Goal: Task Accomplishment & Management: Use online tool/utility

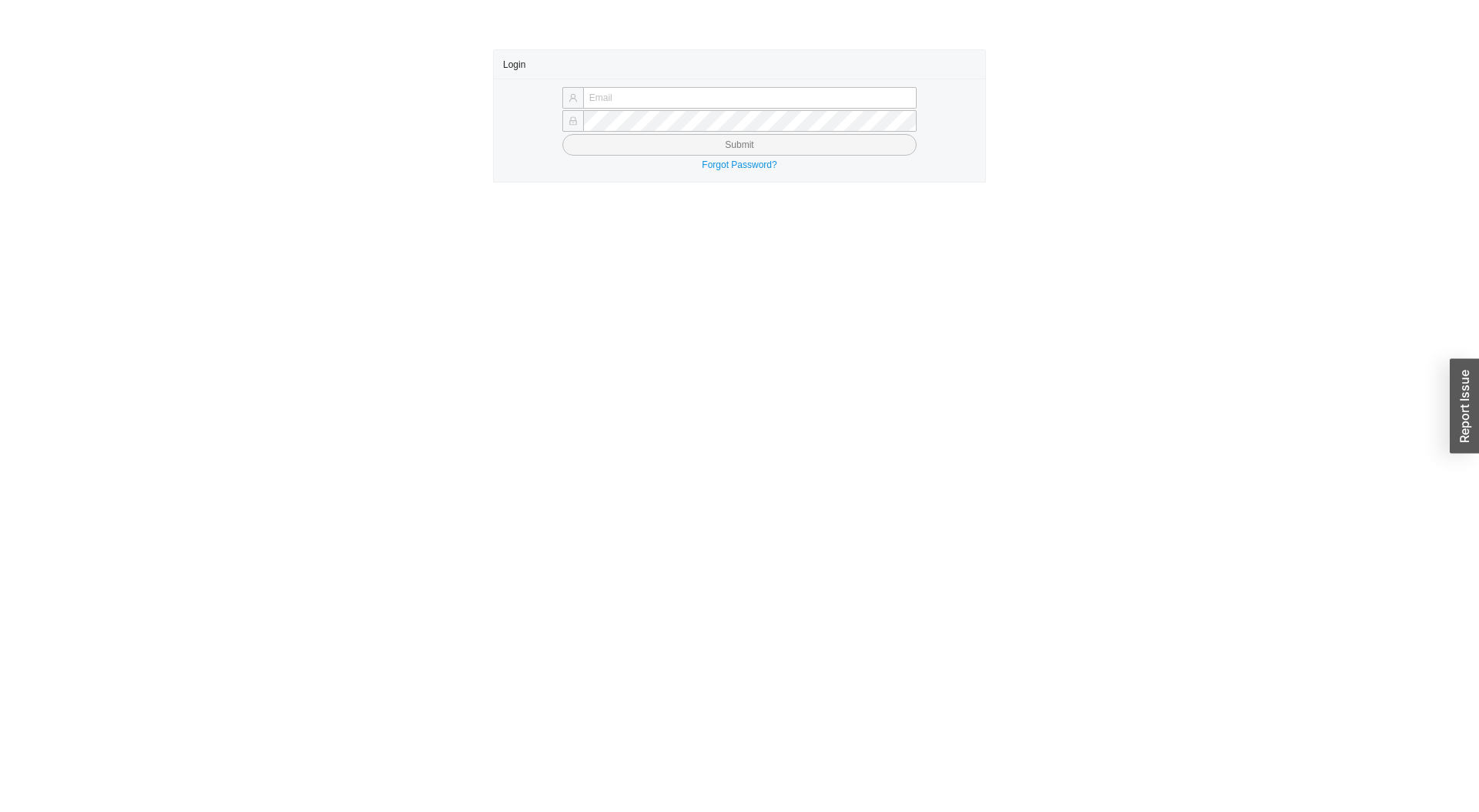
type input "[PERSON_NAME][EMAIL_ADDRESS][DOMAIN_NAME]"
click at [741, 132] on form "[PERSON_NAME][EMAIL_ADDRESS][DOMAIN_NAME] Submit" at bounding box center [740, 122] width 473 height 67
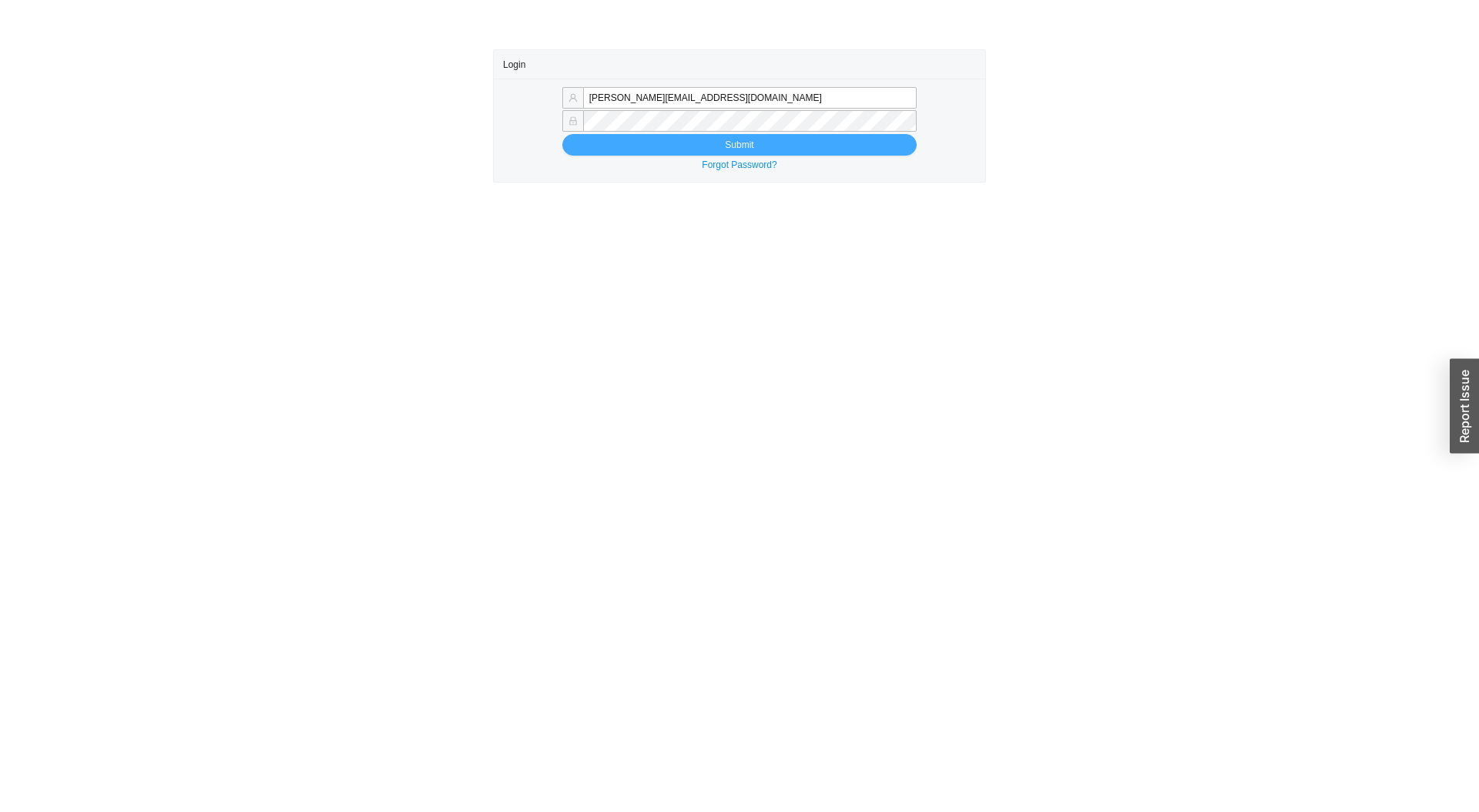
click at [732, 140] on span "Submit" at bounding box center [739, 144] width 28 height 15
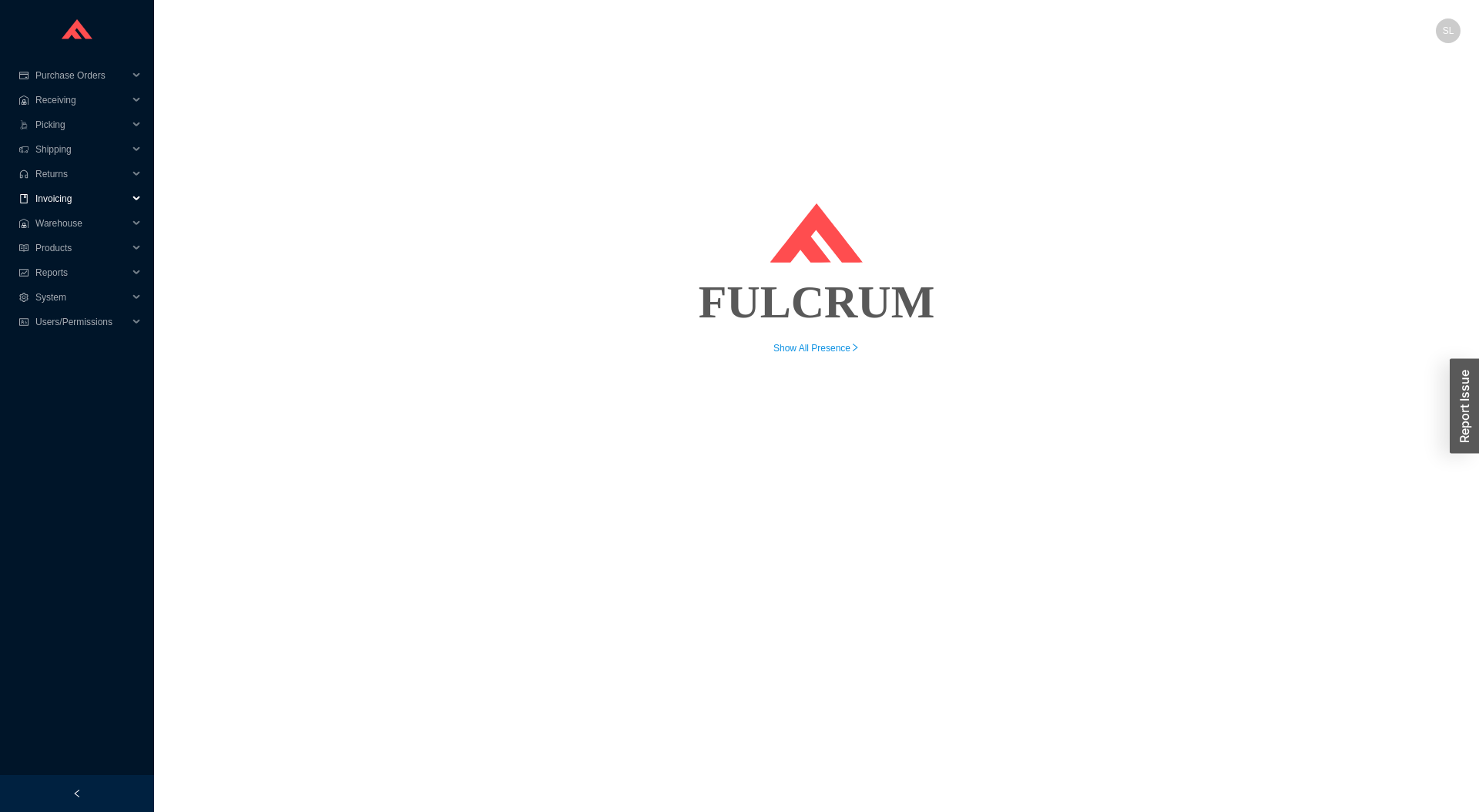
click at [64, 193] on span "Invoicing" at bounding box center [82, 199] width 92 height 25
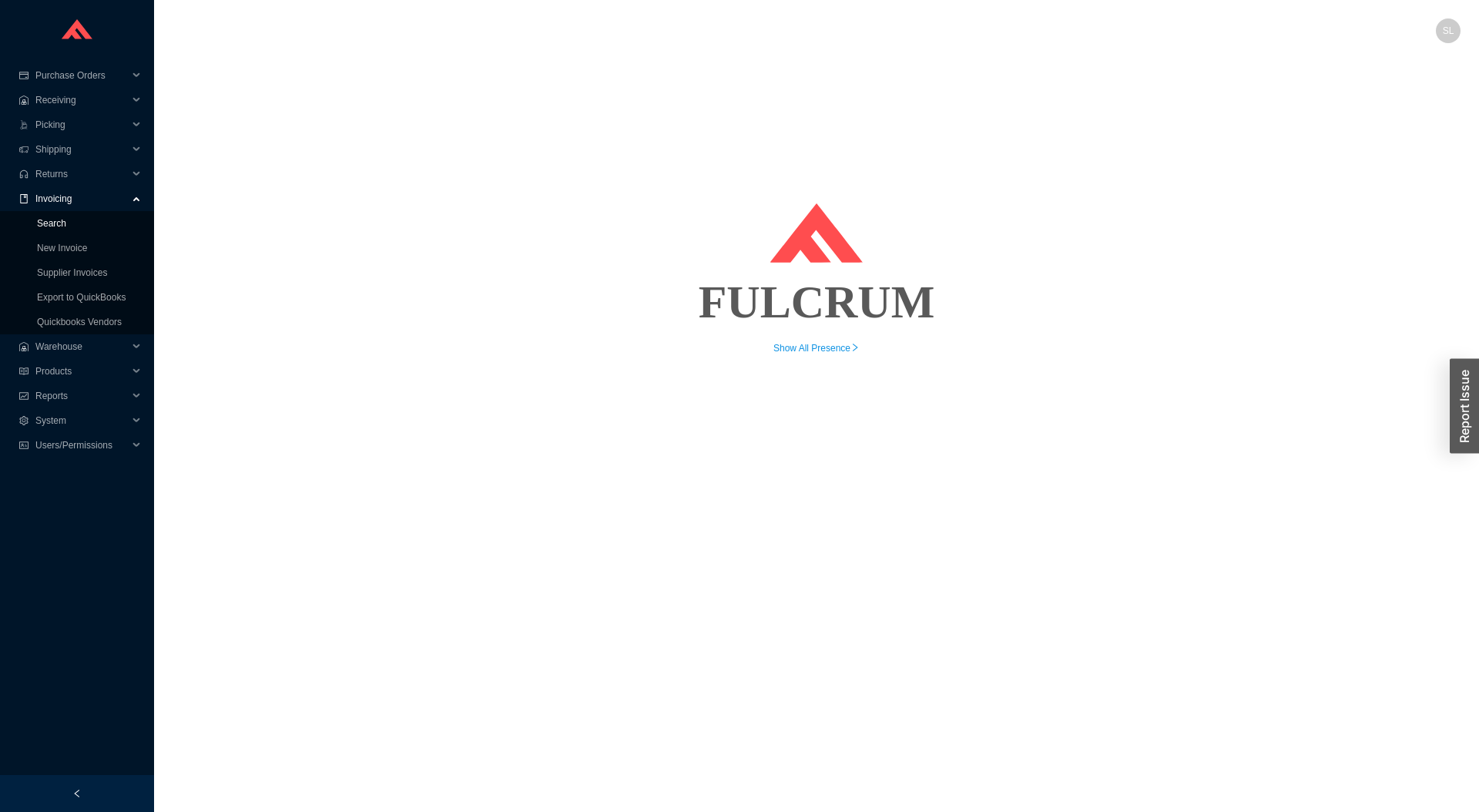
click at [67, 225] on link "Search" at bounding box center [51, 224] width 29 height 11
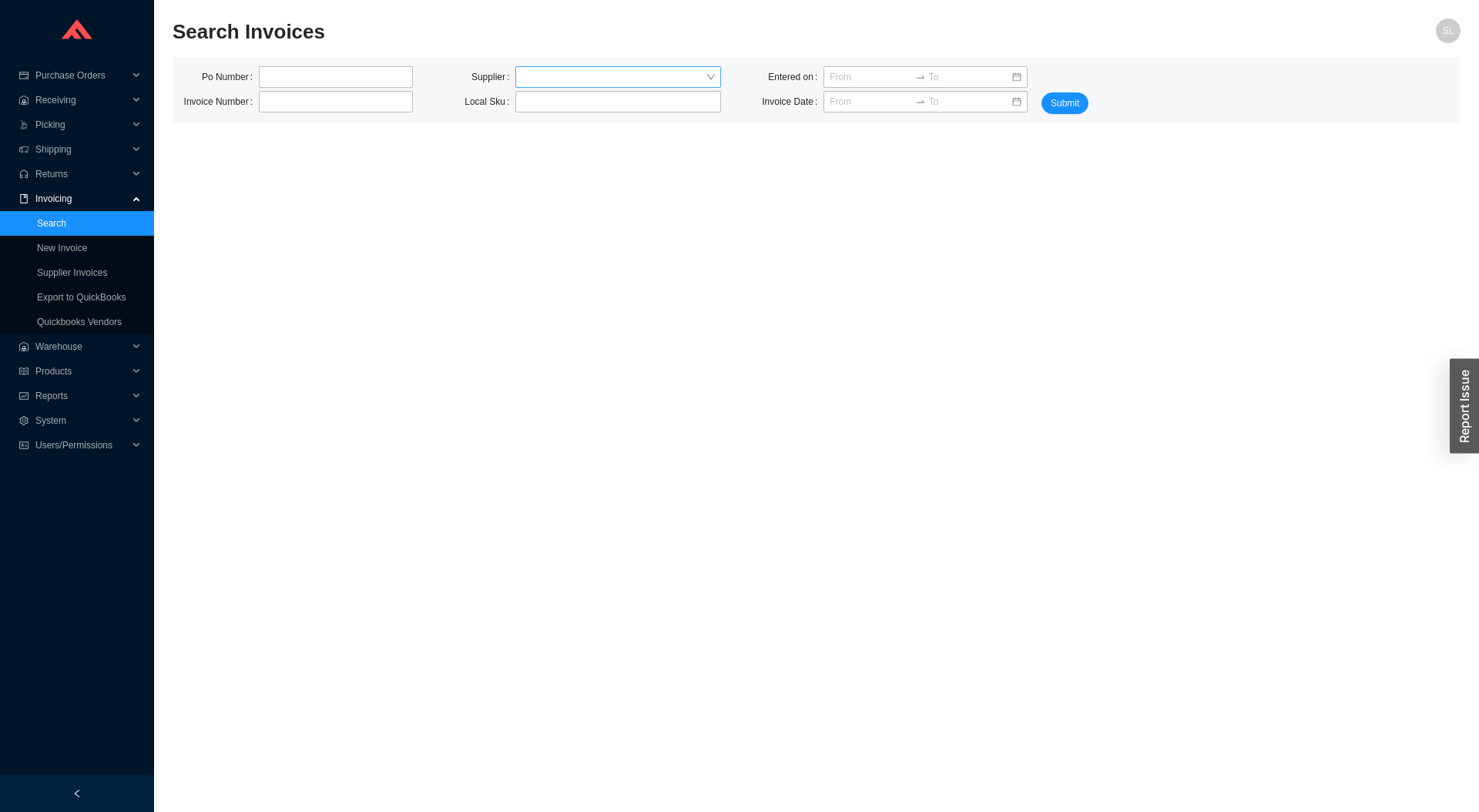
click at [585, 79] on input "search" at bounding box center [613, 76] width 184 height 20
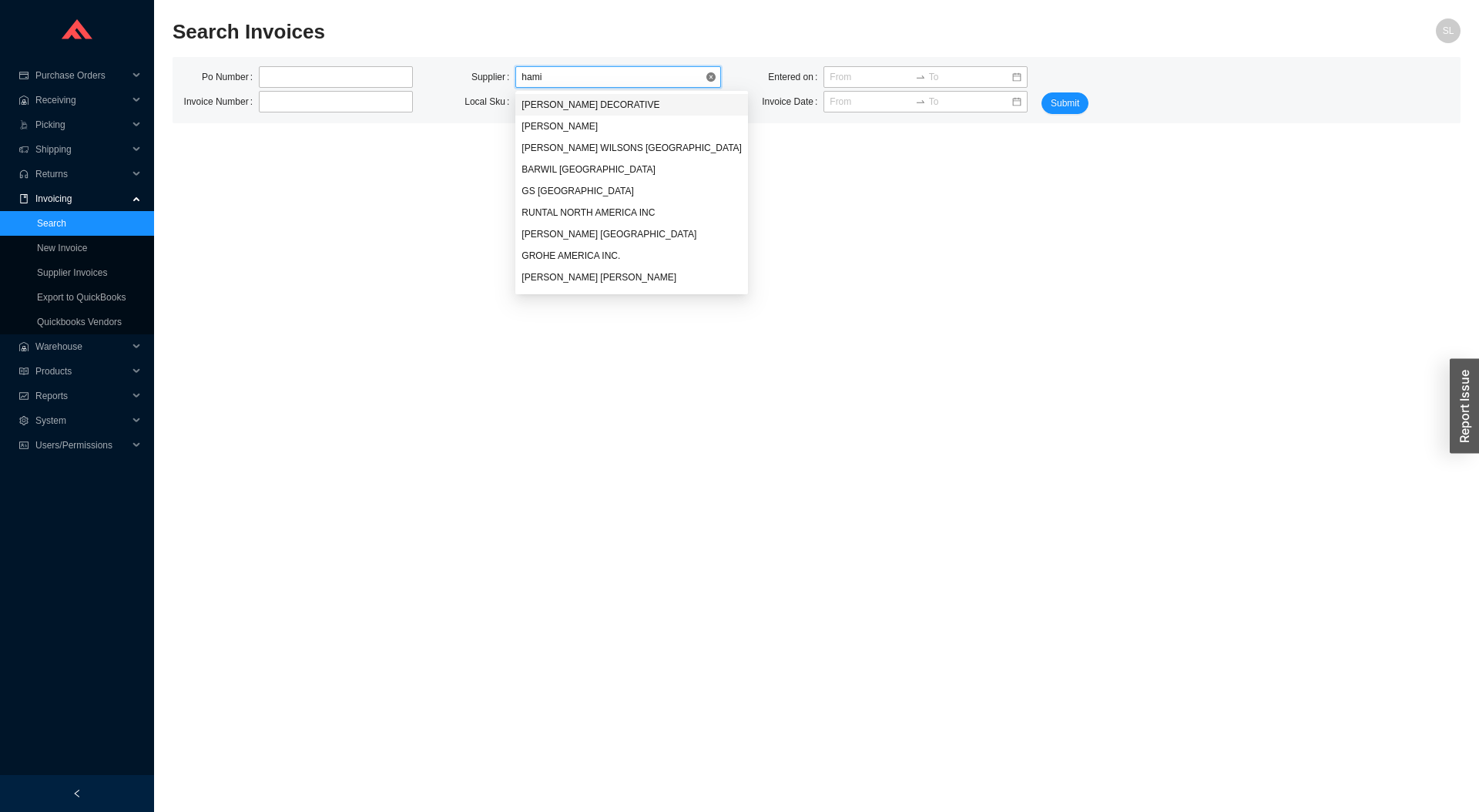
type input "hamil"
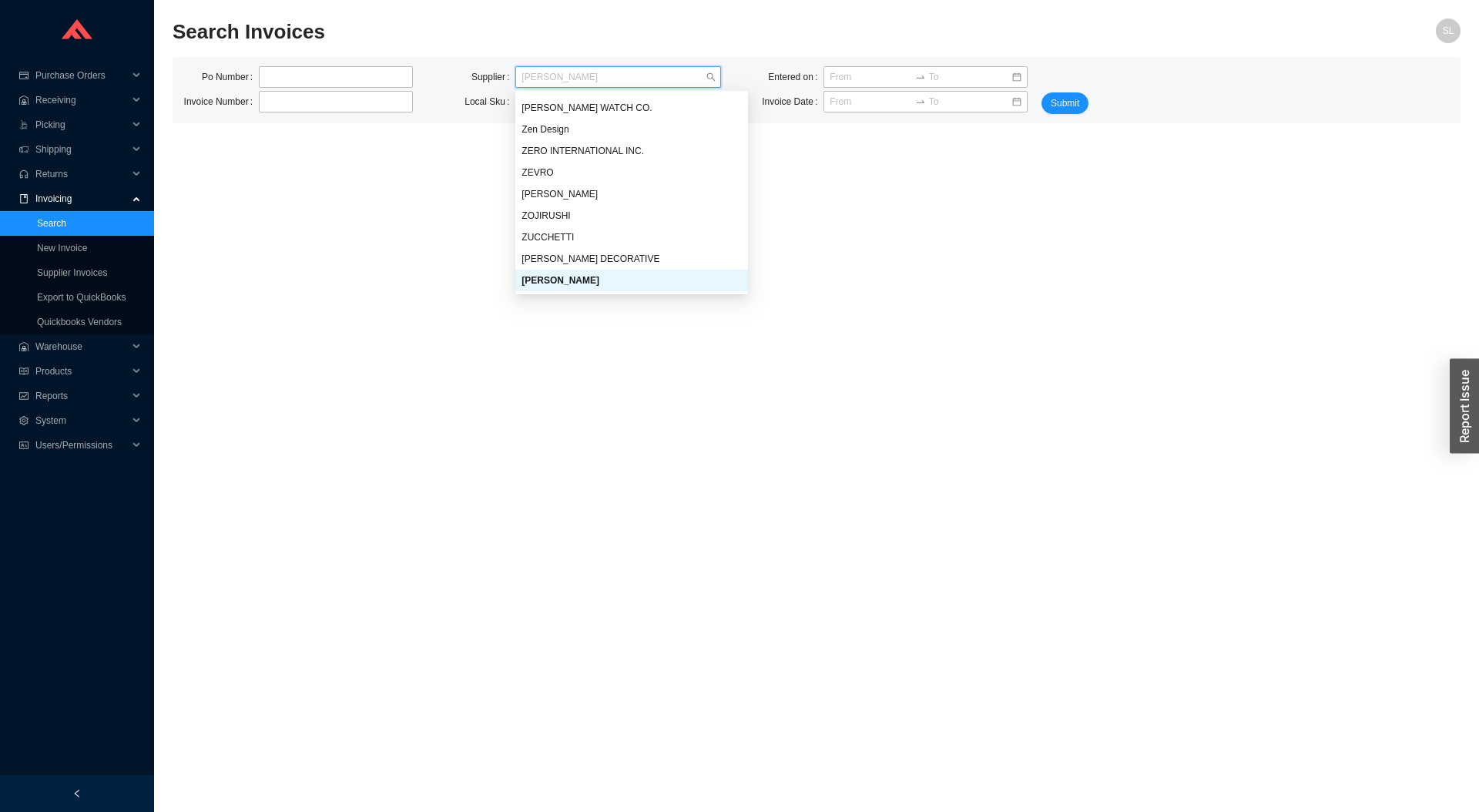
click at [1079, 199] on div "Po Number Invoice Number Supplier Hamilton Sinkler Local Sku Entered on Invoice…" at bounding box center [816, 422] width 1288 height 730
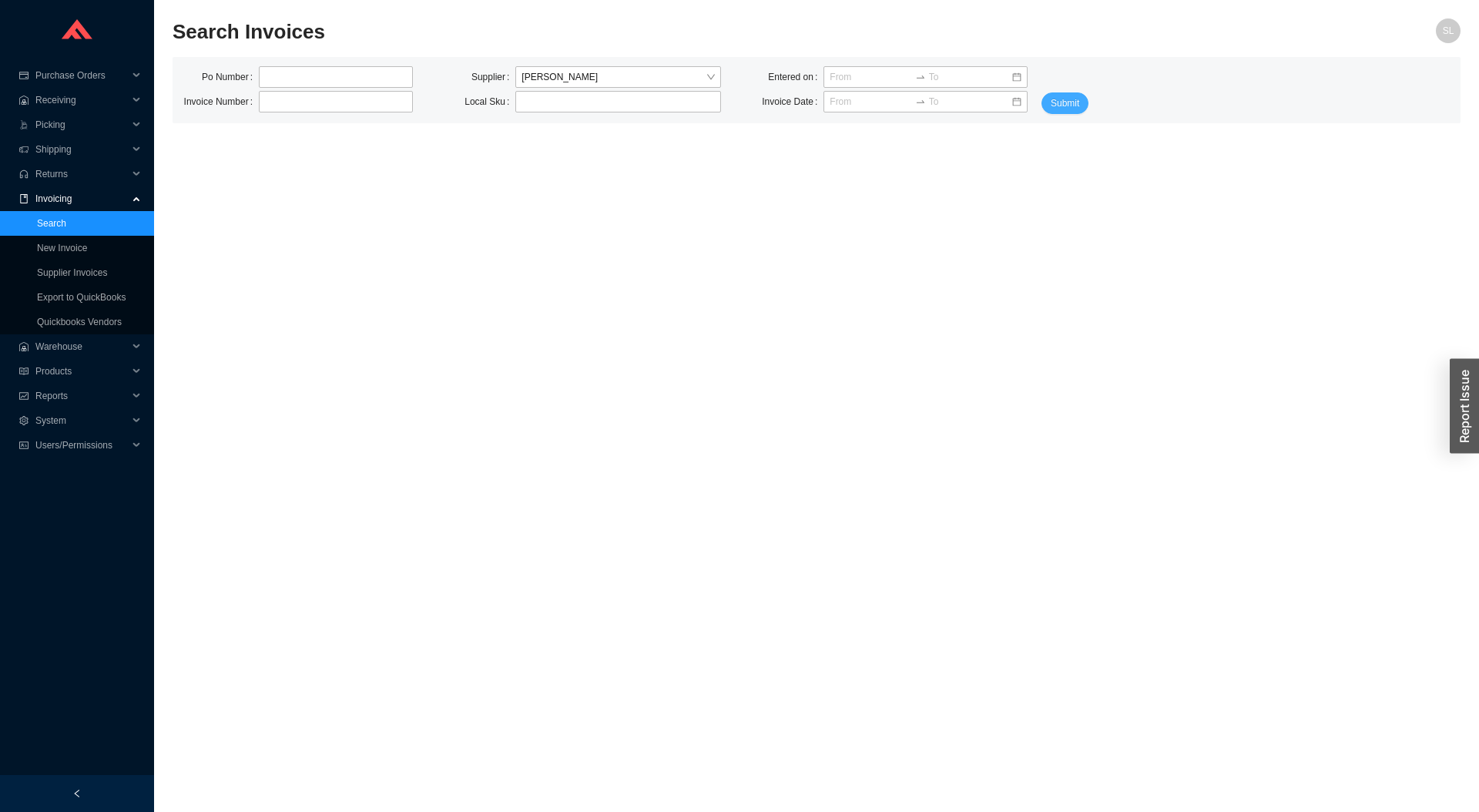
click at [1080, 106] on button "Submit" at bounding box center [1064, 103] width 47 height 21
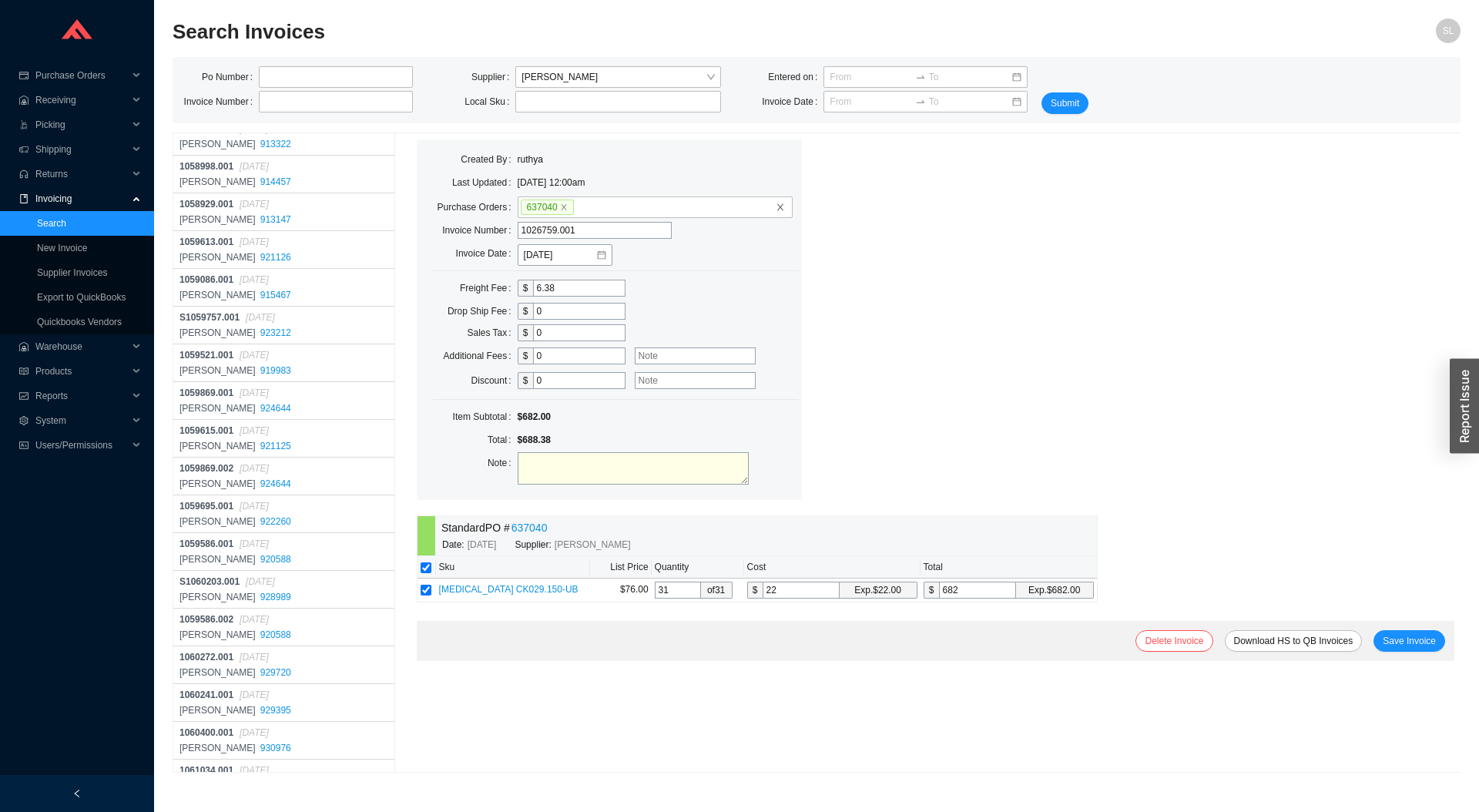
scroll to position [5021, 0]
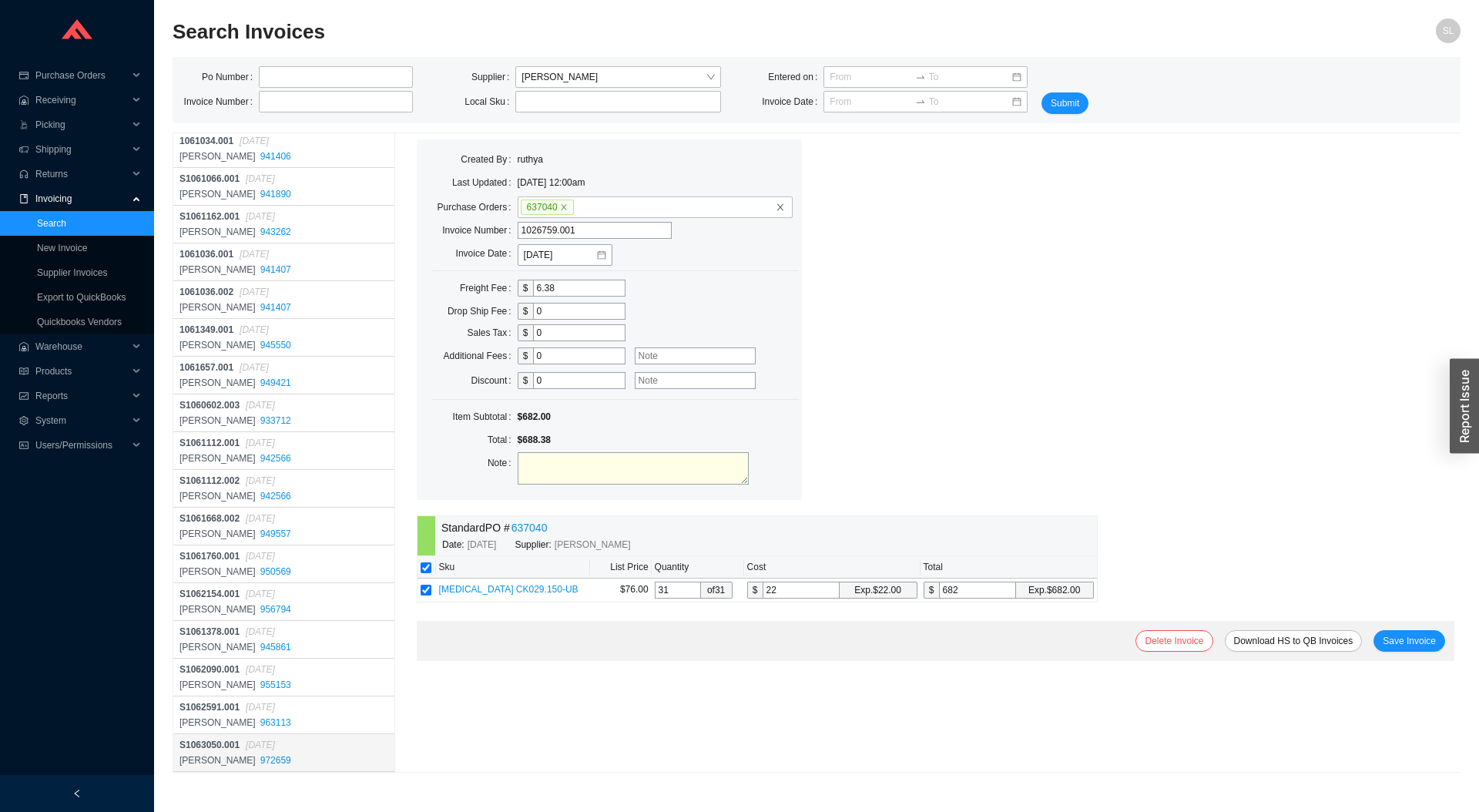
click at [341, 763] on div "Hamilton Sinkler 972659" at bounding box center [285, 760] width 212 height 15
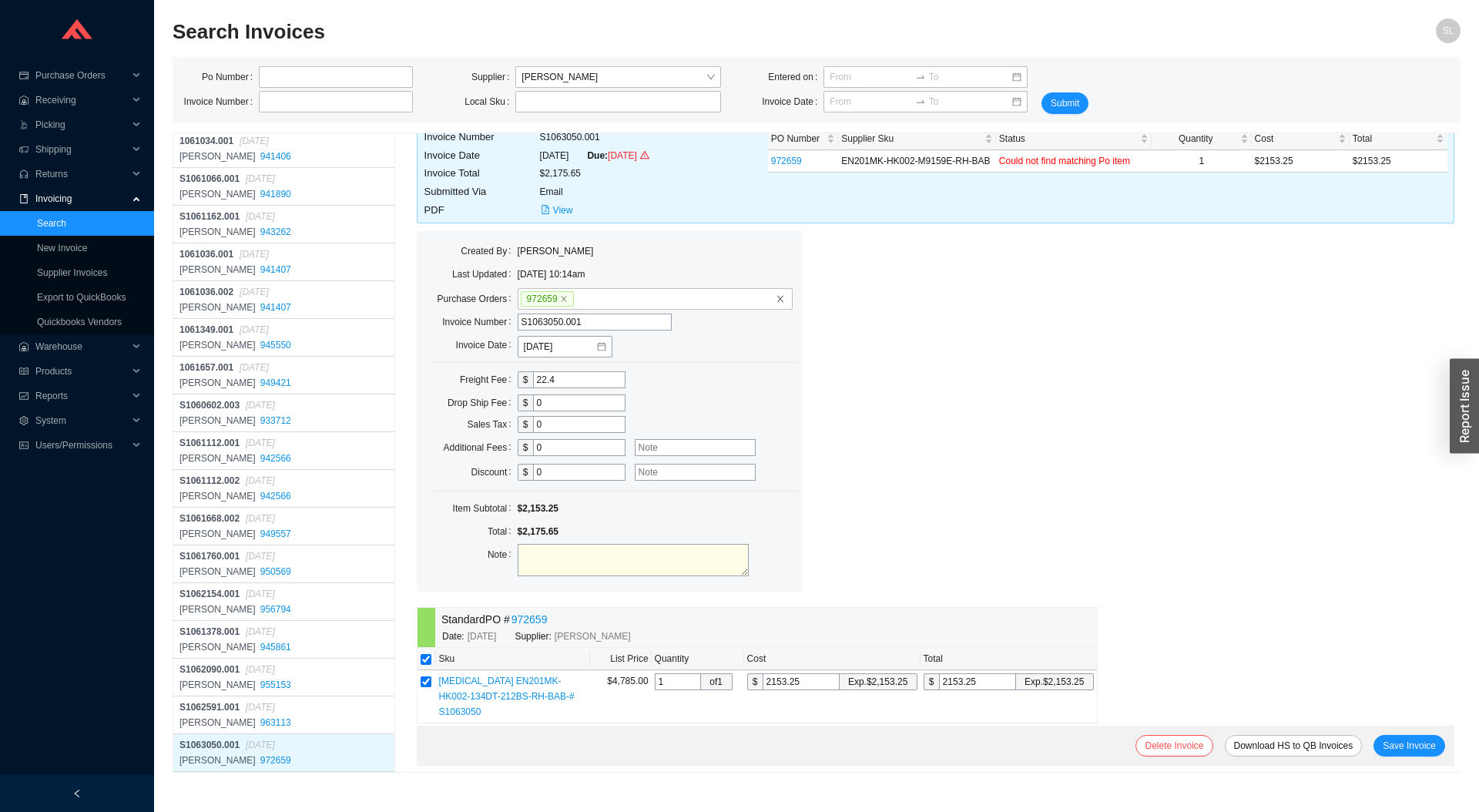
scroll to position [60, 0]
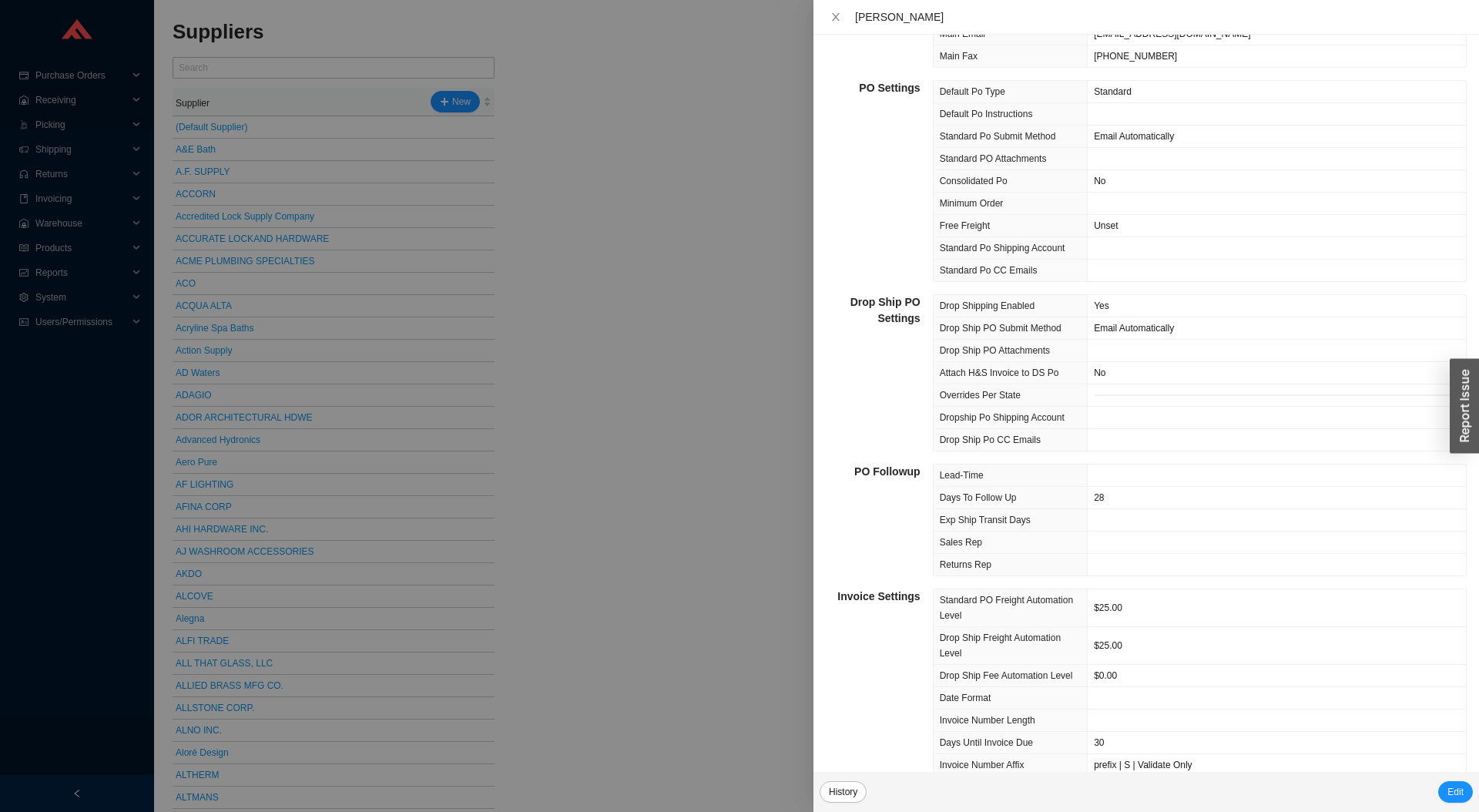
scroll to position [220, 0]
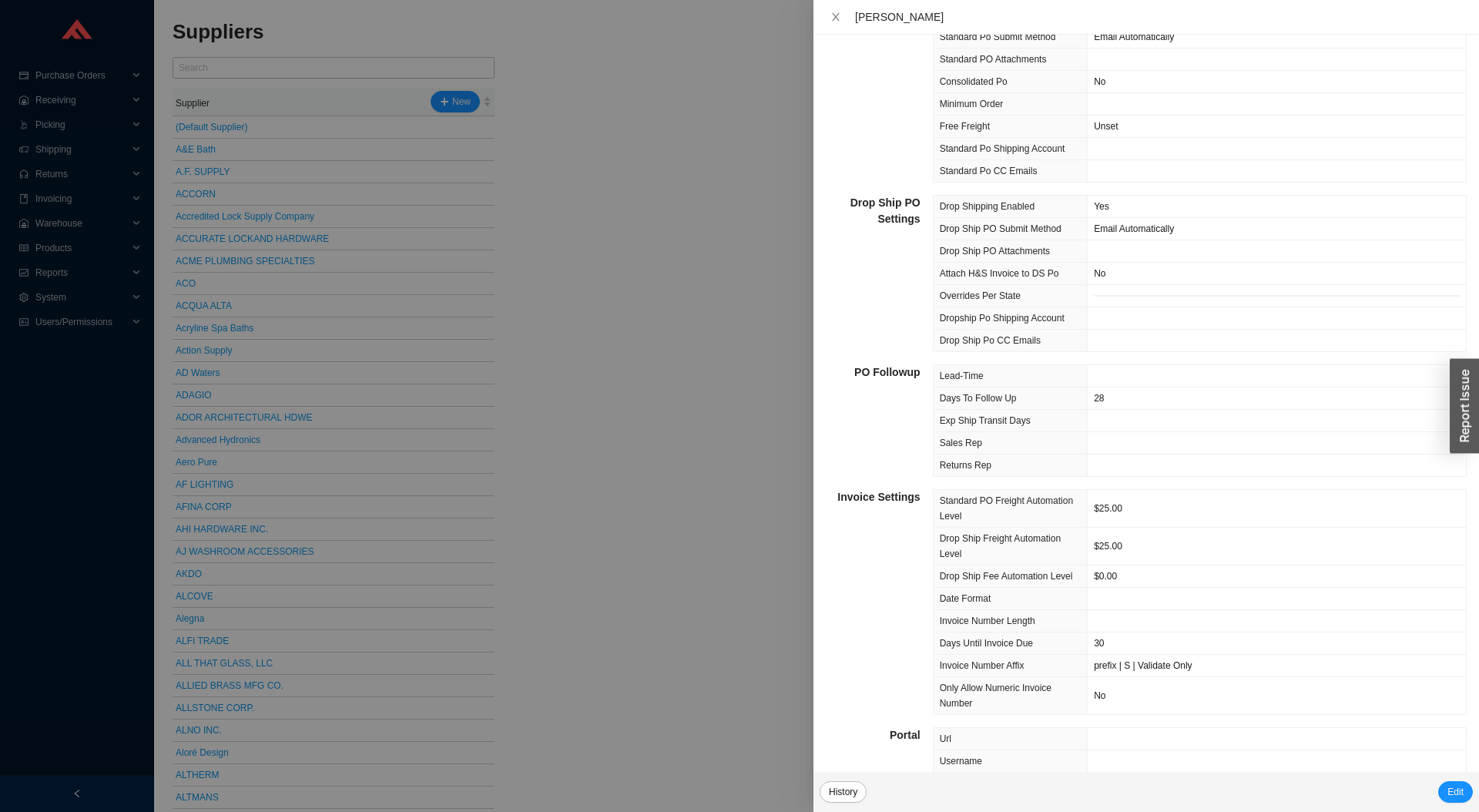
click at [663, 366] on div at bounding box center [740, 406] width 1479 height 812
